Goal: Task Accomplishment & Management: Use online tool/utility

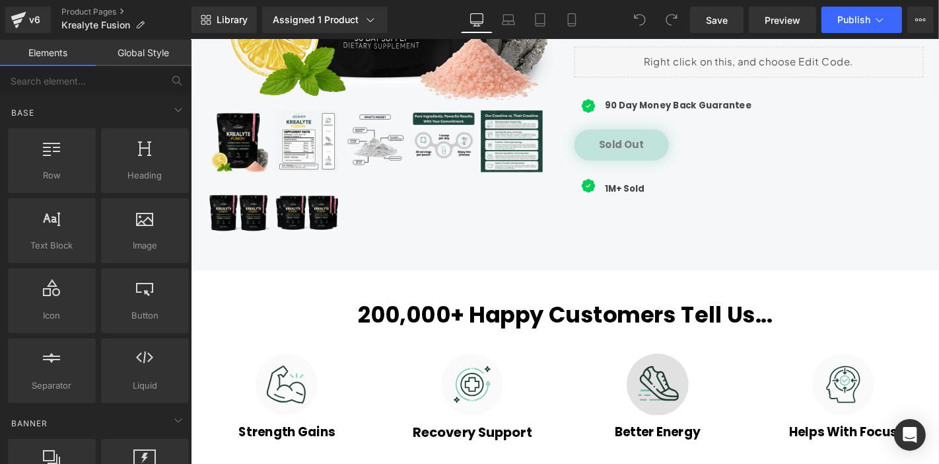
scroll to position [734, 0]
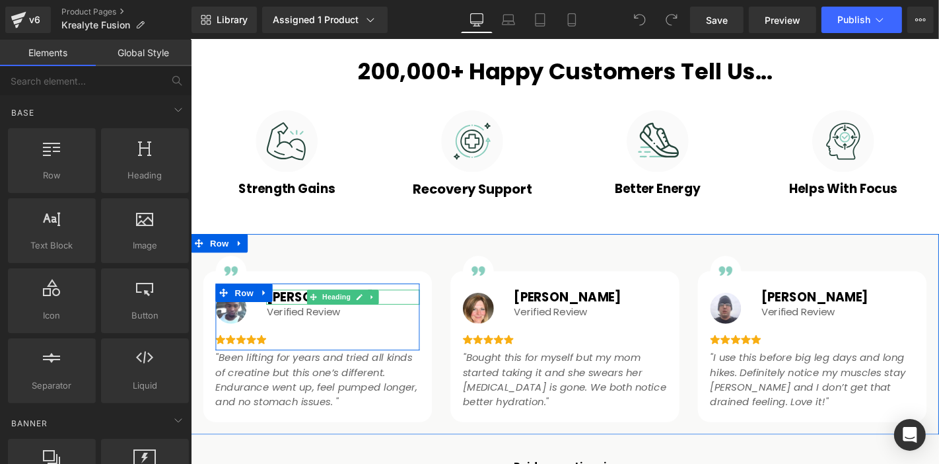
click at [277, 309] on h1 "[PERSON_NAME]" at bounding box center [352, 314] width 163 height 16
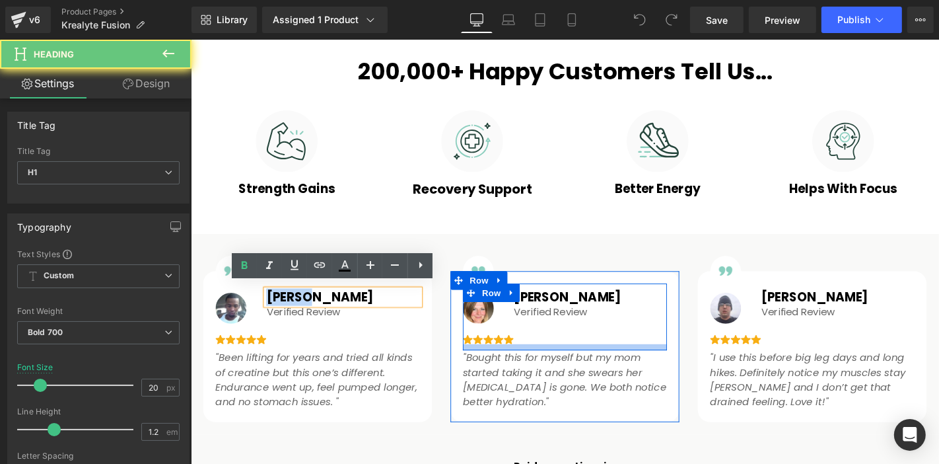
click at [643, 364] on div at bounding box center [590, 367] width 218 height 7
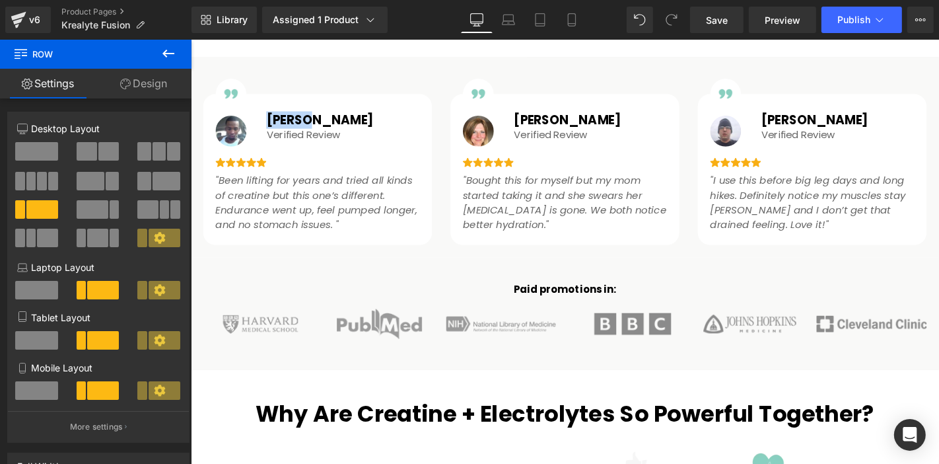
scroll to position [954, 0]
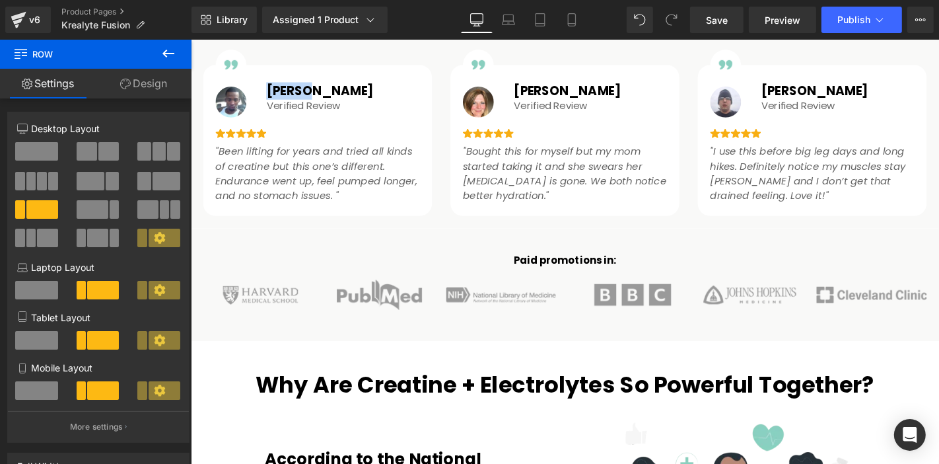
click at [320, 163] on icon ""Been lifting for years and tried all kinds of creatine but this one’s differen…" at bounding box center [324, 182] width 215 height 63
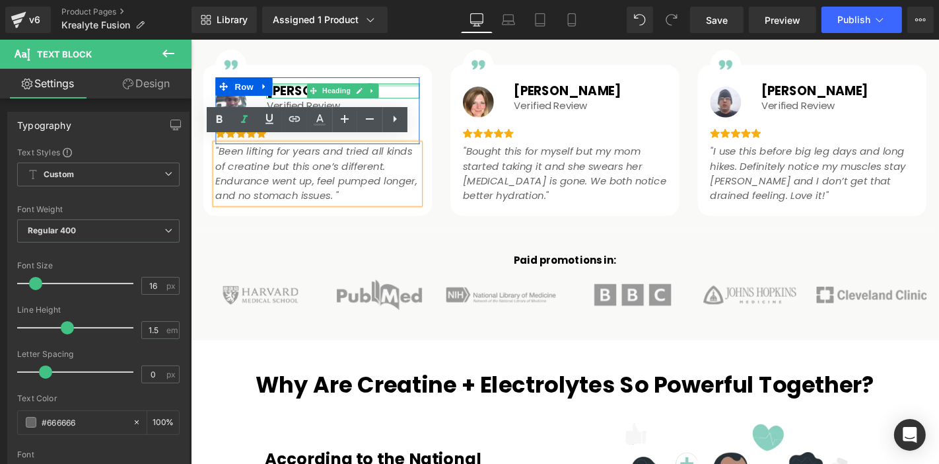
click at [285, 86] on h1 "[PERSON_NAME]" at bounding box center [352, 94] width 163 height 16
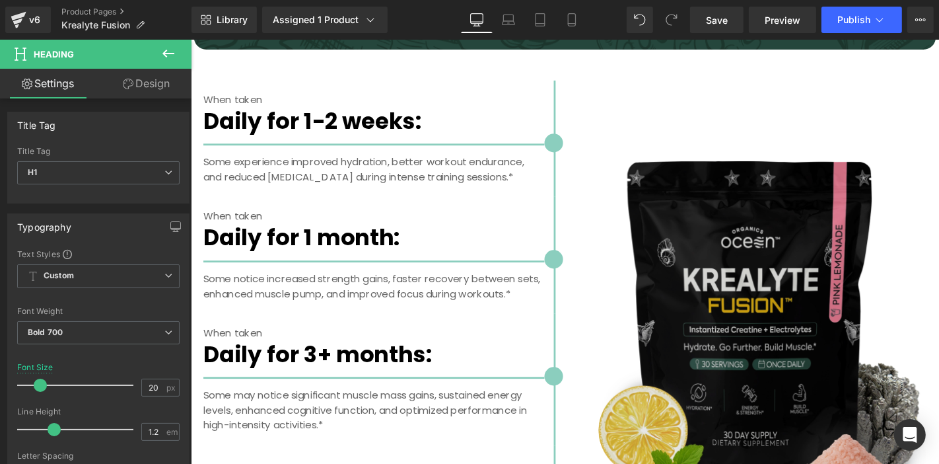
scroll to position [2643, 0]
